Goal: Task Accomplishment & Management: Use online tool/utility

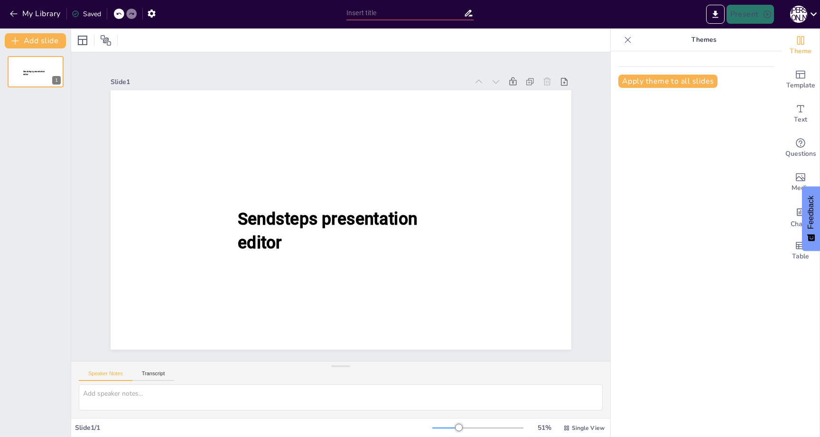
type input "New Sendsteps"
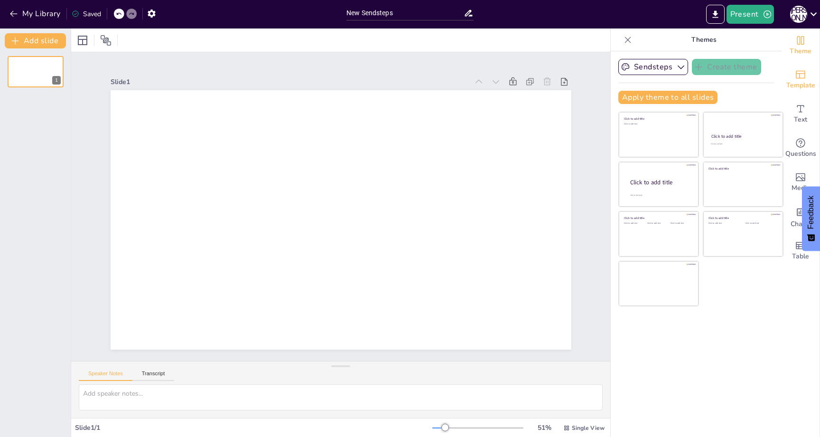
click at [802, 80] on icon "Add ready made slides" at bounding box center [800, 74] width 11 height 11
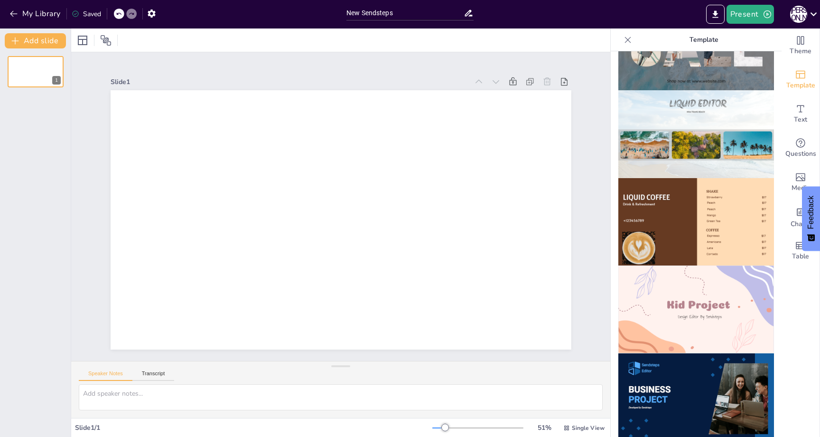
scroll to position [496, 0]
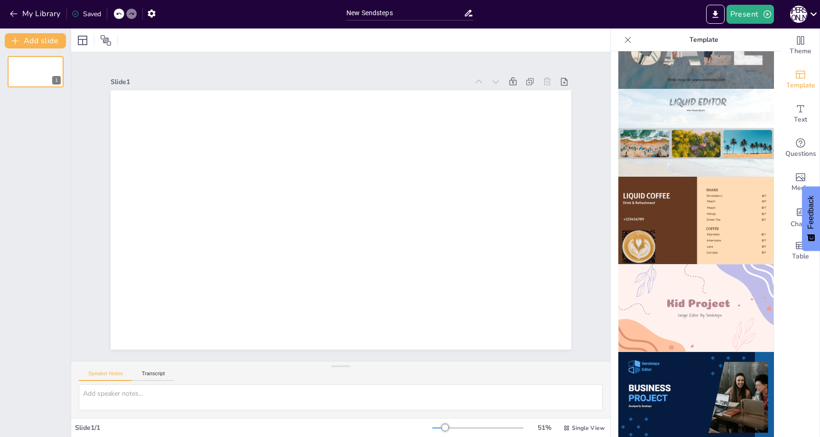
click at [626, 37] on icon at bounding box center [627, 39] width 9 height 9
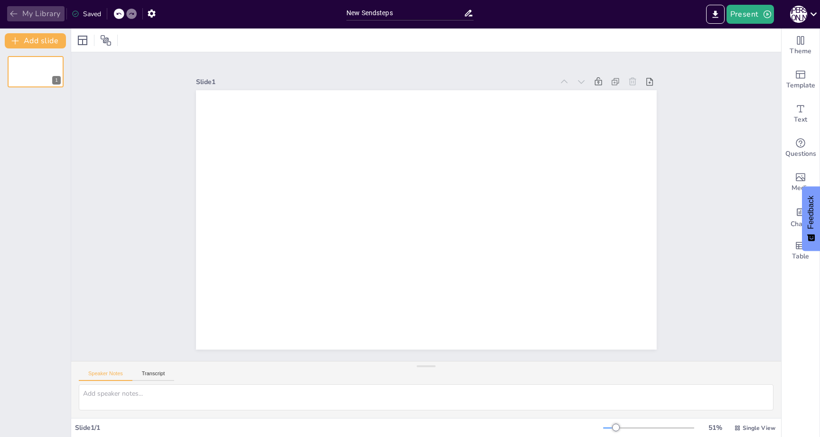
click at [44, 12] on button "My Library" at bounding box center [35, 13] width 57 height 15
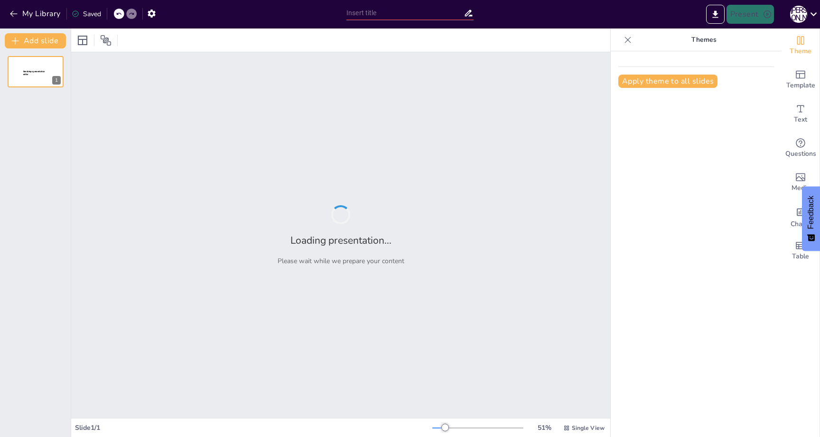
type input "Гейміфікація та допомога в покупці: Інноваційні рішення для рітейлу"
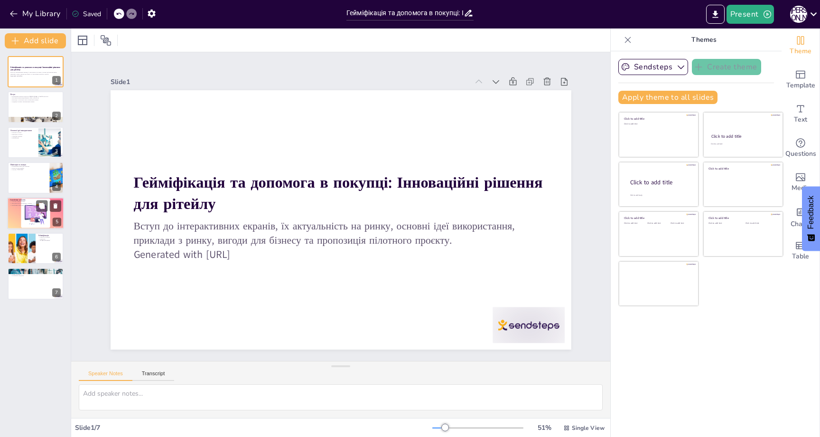
click at [32, 218] on div at bounding box center [35, 213] width 57 height 32
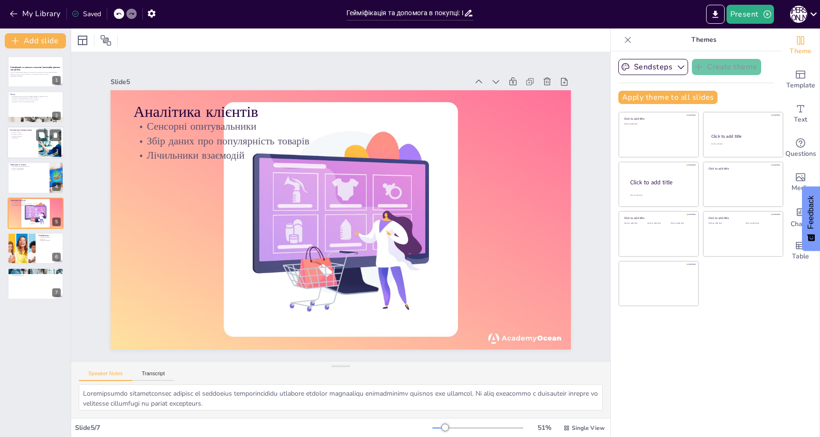
click at [33, 148] on div at bounding box center [35, 142] width 57 height 32
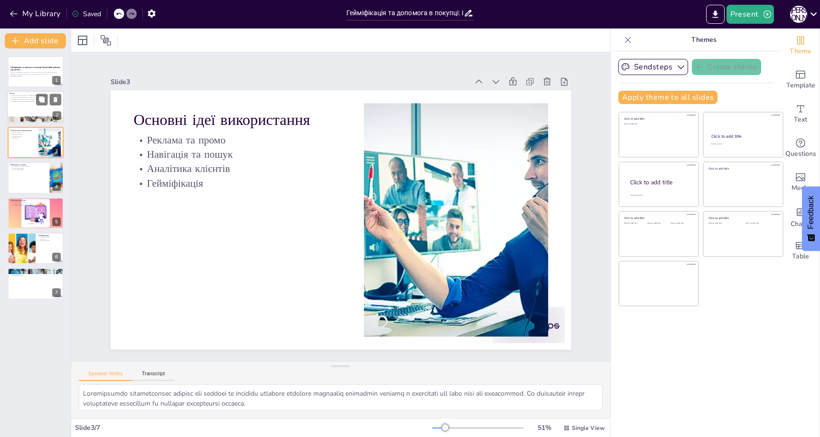
click at [34, 112] on div at bounding box center [35, 107] width 57 height 32
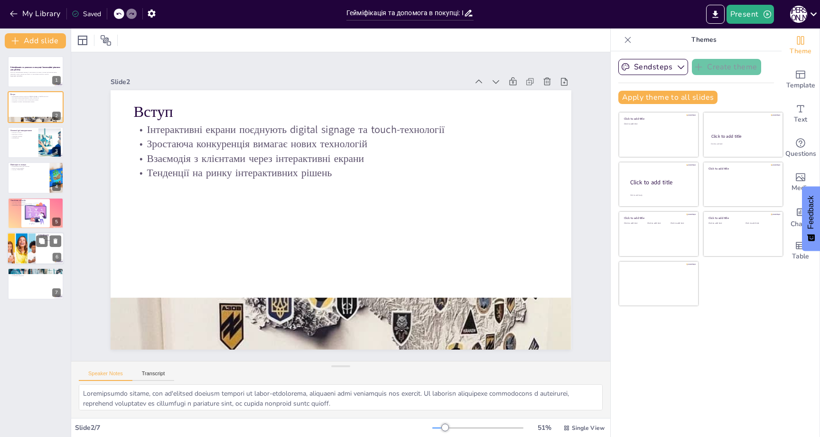
click at [24, 248] on div at bounding box center [21, 248] width 61 height 32
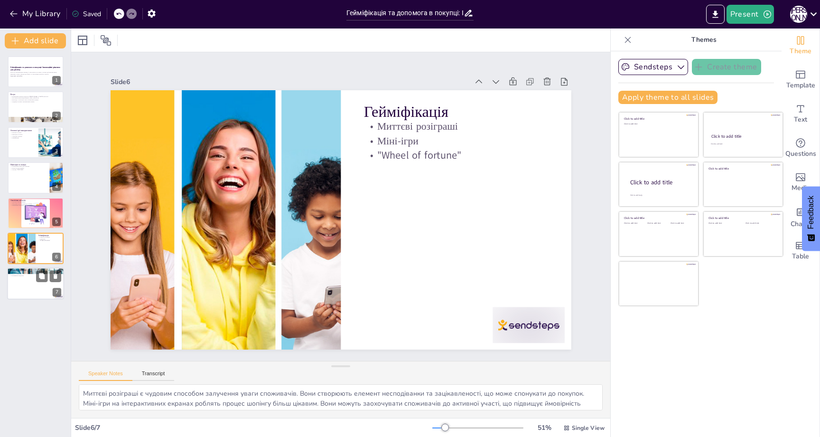
click at [24, 283] on div at bounding box center [35, 284] width 57 height 32
type textarea "Віртуальні каталоги на інтерактивних екранах дозволяють споживачам зручно перег…"
